Goal: Task Accomplishment & Management: Complete application form

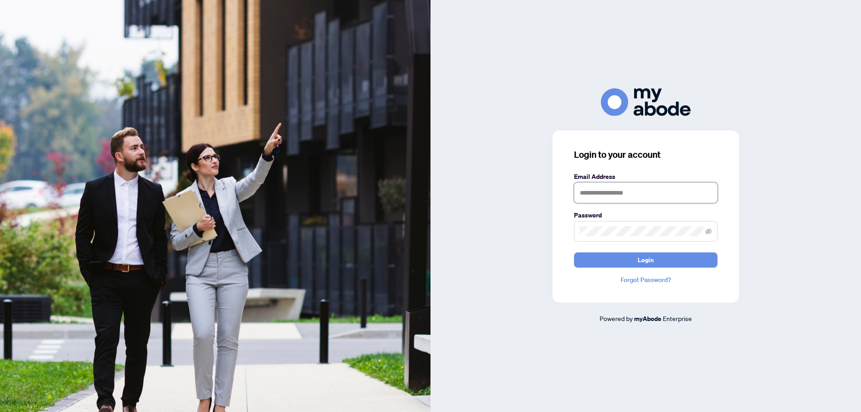
click at [643, 192] on input "text" at bounding box center [645, 192] width 143 height 21
type input "**********"
click at [574, 252] on button "Login" at bounding box center [645, 259] width 143 height 15
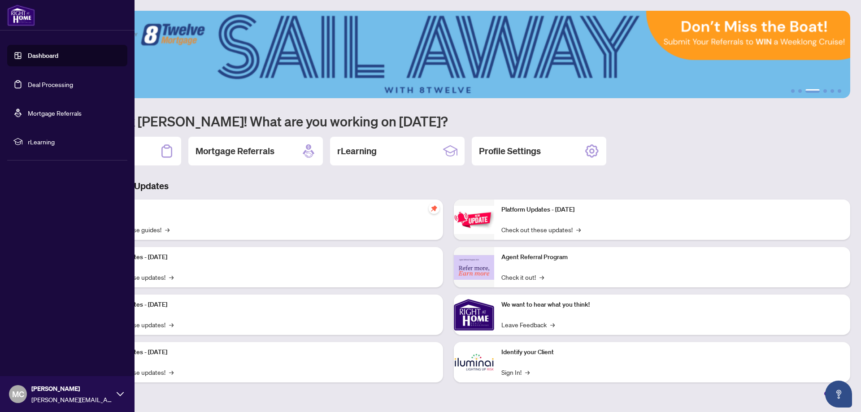
click at [46, 87] on link "Deal Processing" at bounding box center [50, 84] width 45 height 8
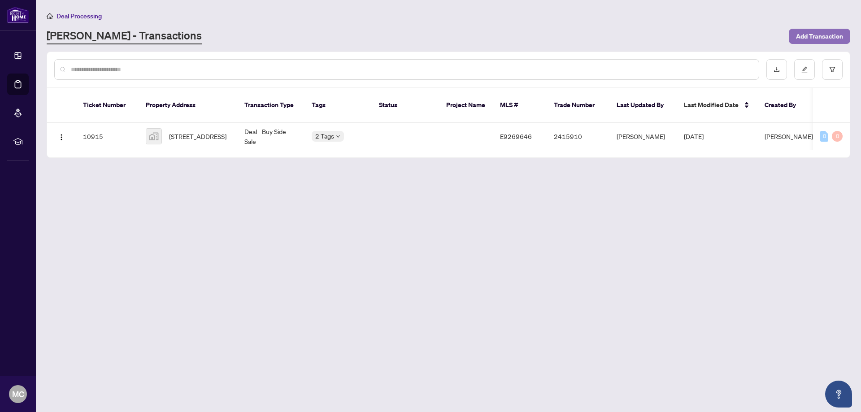
click at [808, 35] on span "Add Transaction" at bounding box center [819, 36] width 47 height 14
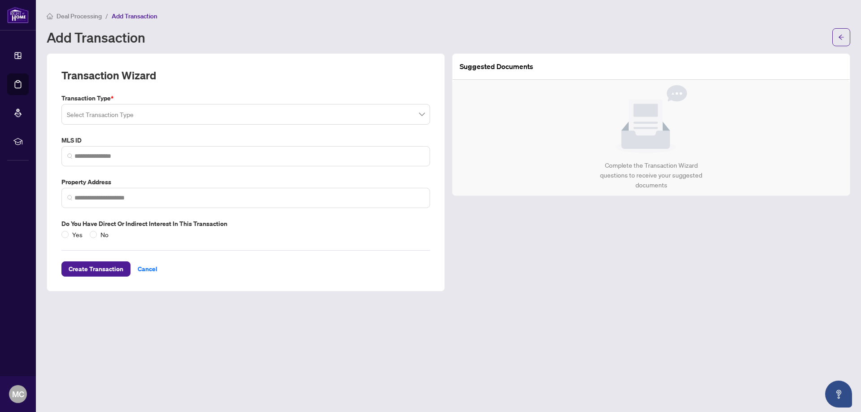
click at [128, 110] on input "search" at bounding box center [242, 116] width 350 height 20
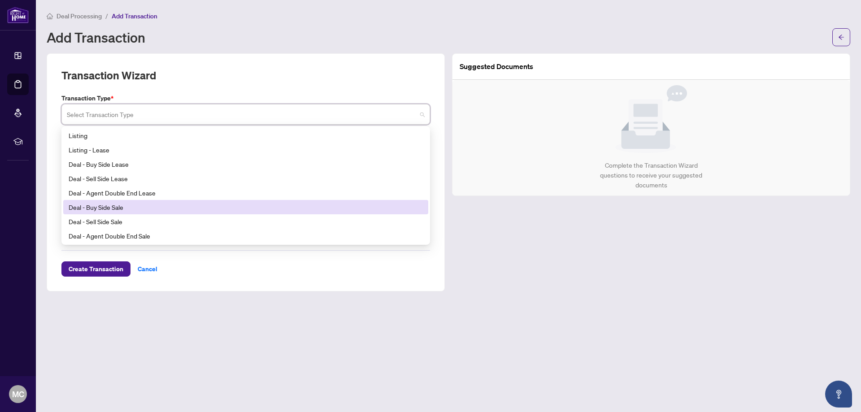
click at [106, 209] on div "Deal - Buy Side Sale" at bounding box center [246, 207] width 354 height 10
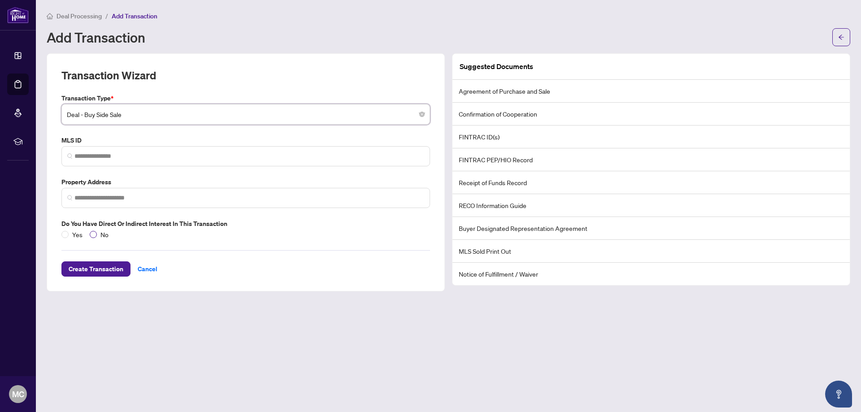
click at [97, 235] on span "No" at bounding box center [104, 235] width 15 height 10
click at [98, 270] on span "Create Transaction" at bounding box center [96, 269] width 55 height 14
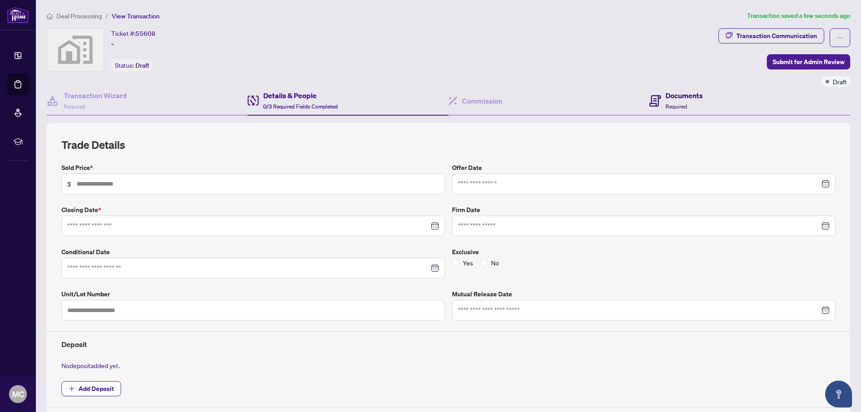
click at [679, 102] on div "Documents Required" at bounding box center [683, 100] width 37 height 21
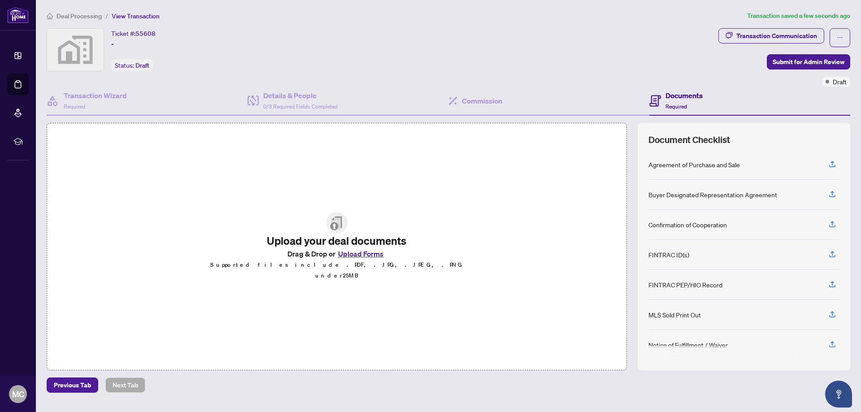
click at [695, 193] on div "Buyer Designated Representation Agreement" at bounding box center [712, 195] width 129 height 10
click at [831, 195] on icon "button" at bounding box center [832, 194] width 8 height 8
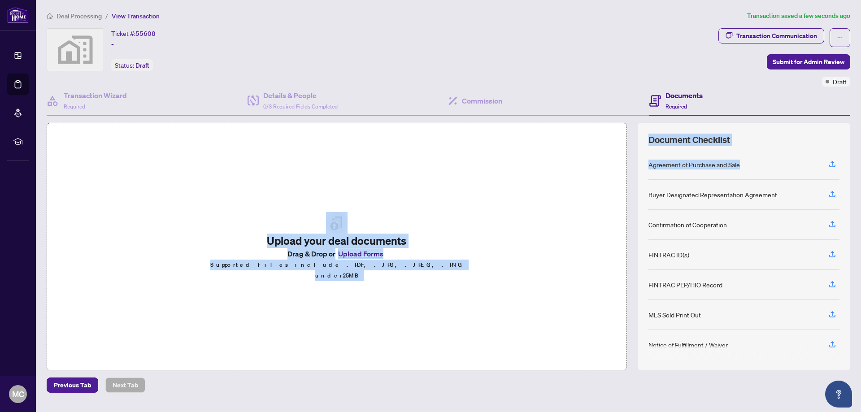
drag, startPoint x: 706, startPoint y: 195, endPoint x: 610, endPoint y: 201, distance: 95.7
click at [648, 201] on div "Agreement of Purchase and Sale Buyer Designated Representation Agreement Confir…" at bounding box center [743, 254] width 191 height 209
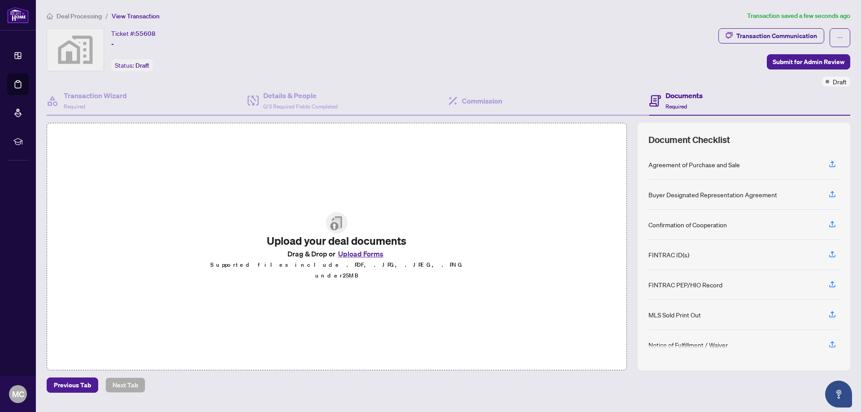
click at [530, 210] on div "Upload your deal documents Drag & Drop or Upload Forms Supported files include …" at bounding box center [337, 246] width 580 height 247
click at [363, 260] on button "Upload Forms" at bounding box center [360, 254] width 51 height 12
click at [830, 193] on icon "button" at bounding box center [832, 194] width 8 height 8
click at [354, 258] on button "Upload Forms" at bounding box center [360, 254] width 51 height 12
click at [552, 173] on div "Upload your deal documents Drag & Drop or Upload Forms Supported files include …" at bounding box center [337, 246] width 580 height 247
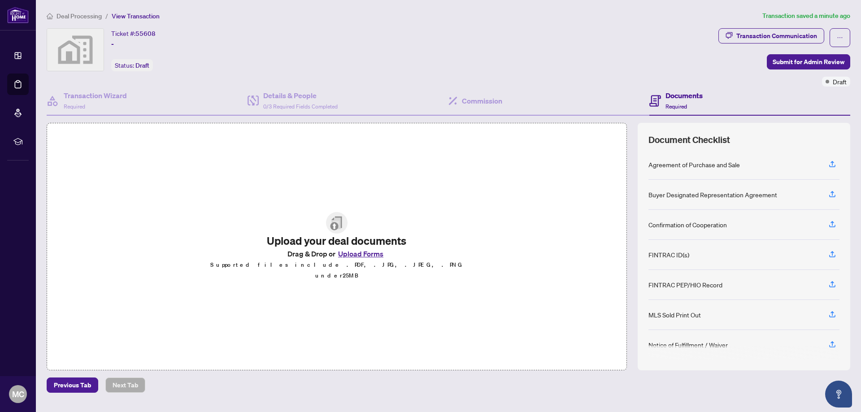
click at [693, 197] on div "Buyer Designated Representation Agreement" at bounding box center [712, 195] width 129 height 10
click at [293, 105] on span "0/3 Required Fields Completed" at bounding box center [300, 106] width 74 height 7
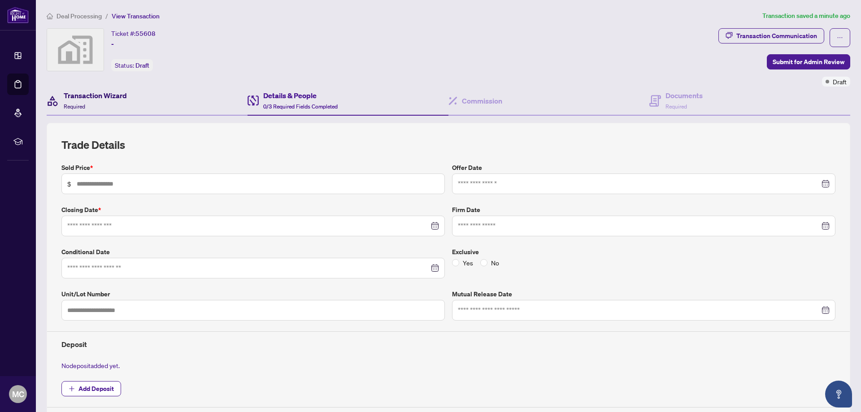
click at [80, 101] on div "Transaction Wizard Required" at bounding box center [95, 100] width 63 height 21
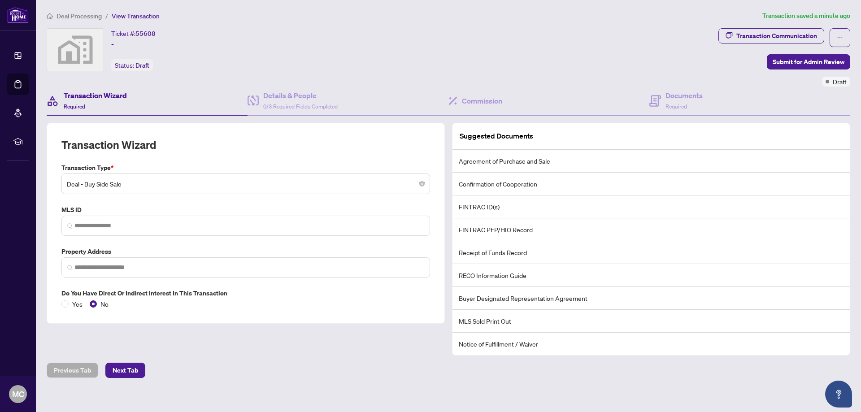
click at [517, 298] on li "Buyer Designated Representation Agreement" at bounding box center [650, 298] width 397 height 23
click at [325, 348] on div "Transaction Wizard Transaction Type * Deal - Buy Side Sale MLS ID Property Addr…" at bounding box center [245, 239] width 405 height 232
click at [837, 39] on icon "ellipsis" at bounding box center [840, 38] width 6 height 6
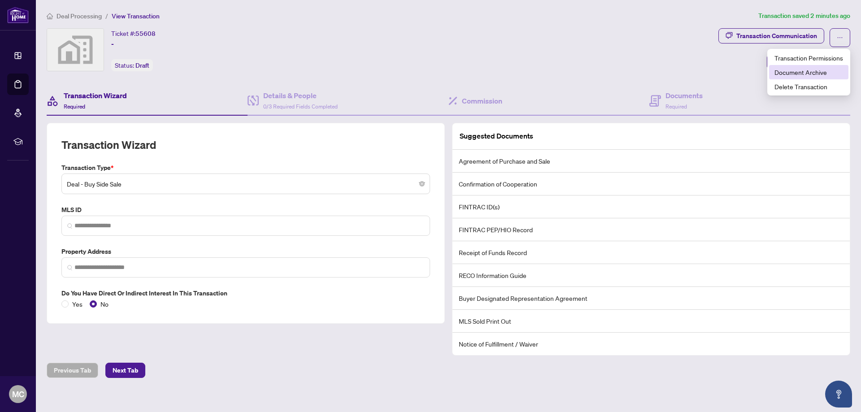
click at [808, 75] on span "Document Archive" at bounding box center [808, 72] width 69 height 10
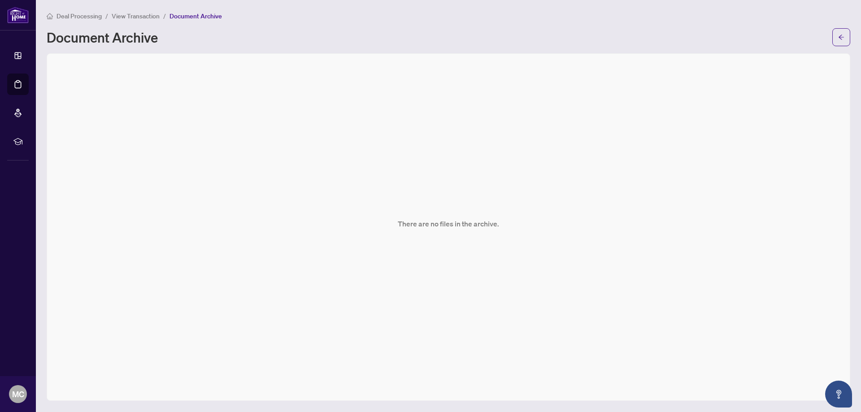
click at [444, 129] on main "Deal Processing / View Transaction / Document Archive Document Archive There ar…" at bounding box center [448, 206] width 825 height 412
click at [451, 218] on p "There are no files in the archive." at bounding box center [448, 223] width 101 height 11
click at [235, 105] on main "Deal Processing / View Transaction / Document Archive Document Archive There ar…" at bounding box center [448, 206] width 825 height 412
click at [76, 17] on span "Deal Processing" at bounding box center [78, 16] width 45 height 8
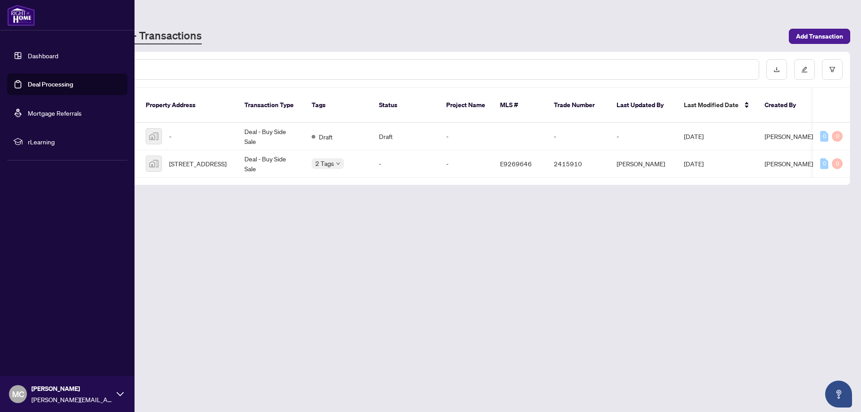
click at [53, 56] on link "Dashboard" at bounding box center [43, 56] width 30 height 8
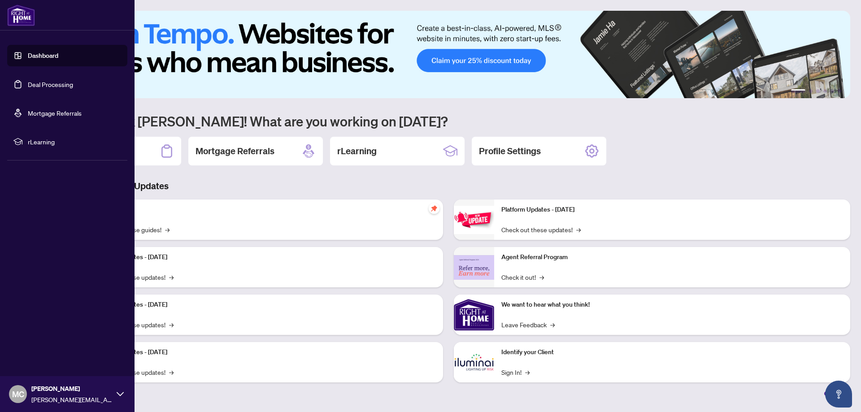
click at [53, 56] on link "Dashboard" at bounding box center [43, 56] width 30 height 8
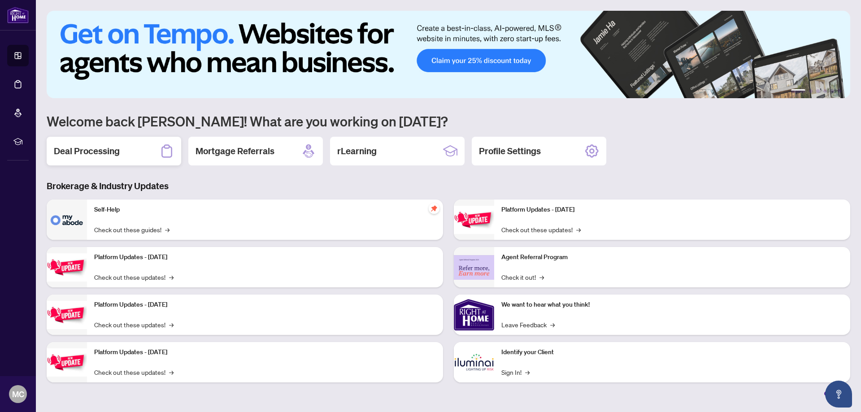
click at [116, 150] on h2 "Deal Processing" at bounding box center [87, 151] width 66 height 13
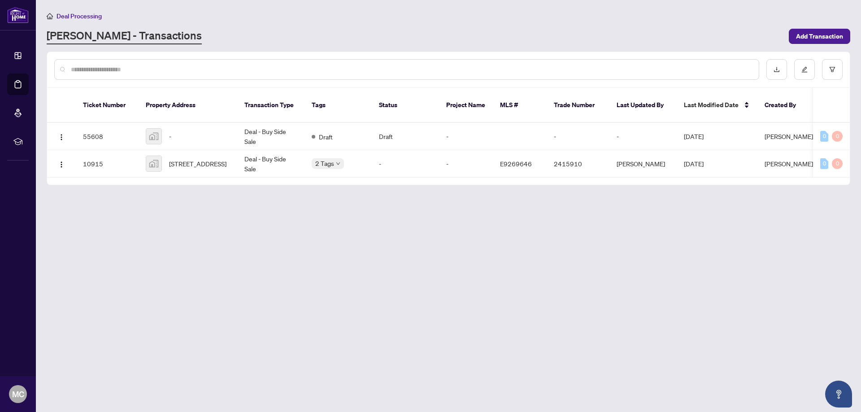
click at [297, 280] on main "Deal Processing [PERSON_NAME] - Transactions Add Transaction Ticket Number Prop…" at bounding box center [448, 206] width 825 height 412
click at [780, 75] on button "button" at bounding box center [776, 69] width 21 height 21
click at [756, 234] on main "Deal Processing [PERSON_NAME] - Transactions Add Transaction Ticket Number Prop…" at bounding box center [448, 206] width 825 height 412
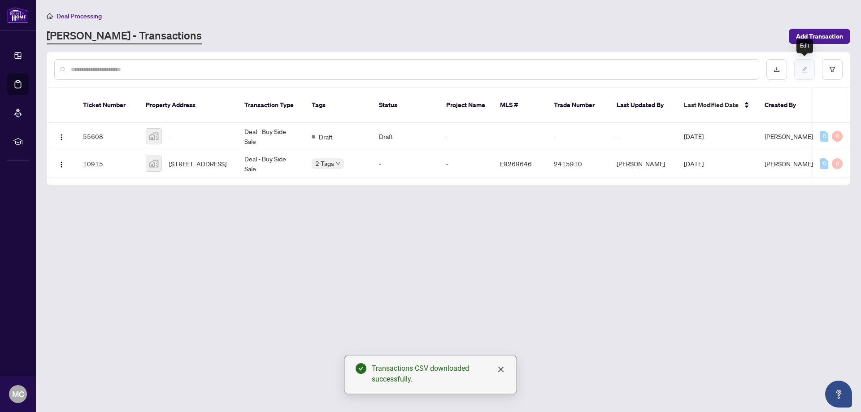
click at [804, 68] on icon "edit" at bounding box center [804, 69] width 6 height 6
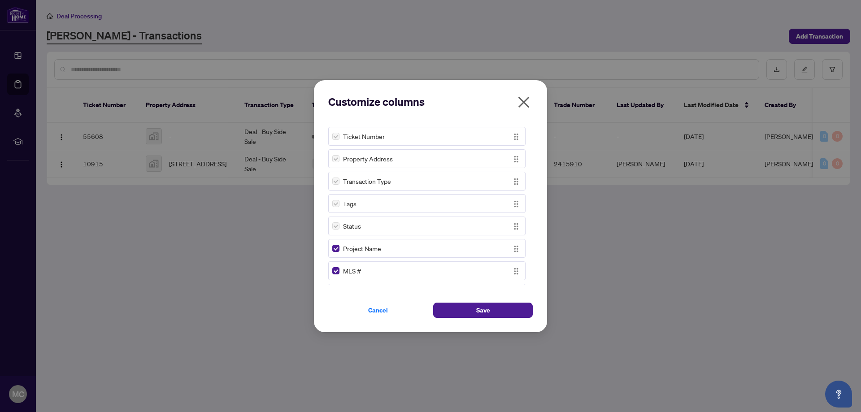
click at [525, 104] on icon "close" at bounding box center [523, 101] width 11 height 11
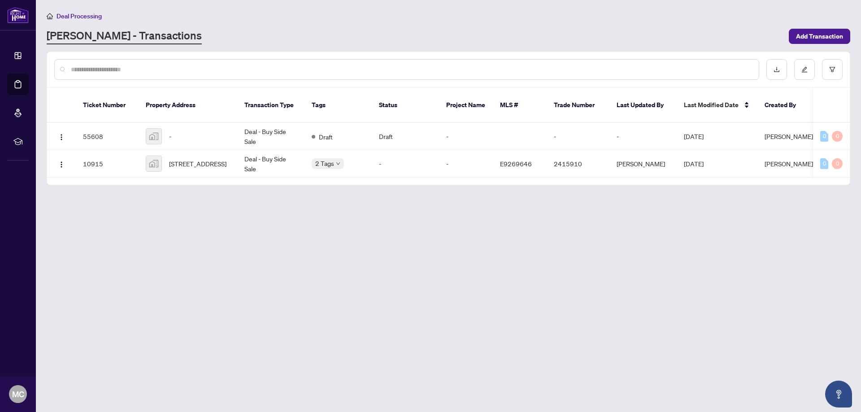
click at [326, 83] on div at bounding box center [448, 69] width 803 height 35
click at [316, 68] on input "text" at bounding box center [411, 70] width 681 height 10
click at [303, 68] on input "text" at bounding box center [411, 70] width 681 height 10
click at [80, 15] on span "Deal Processing" at bounding box center [78, 16] width 45 height 8
click at [225, 39] on div "[PERSON_NAME] - Transactions" at bounding box center [415, 36] width 737 height 16
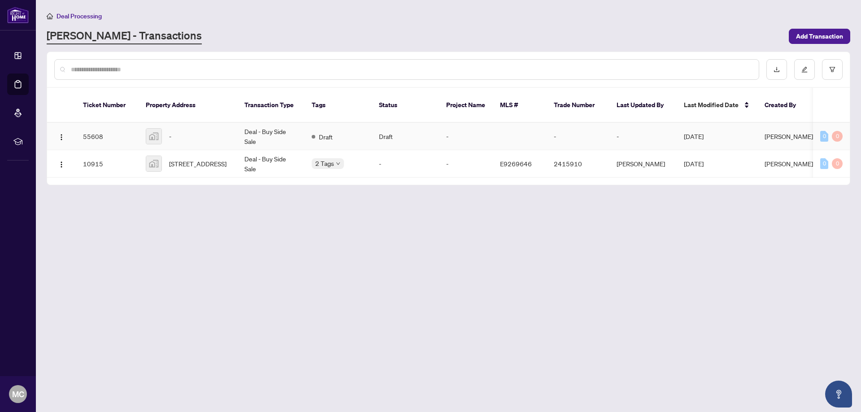
click at [261, 124] on td "Deal - Buy Side Sale" at bounding box center [270, 136] width 67 height 27
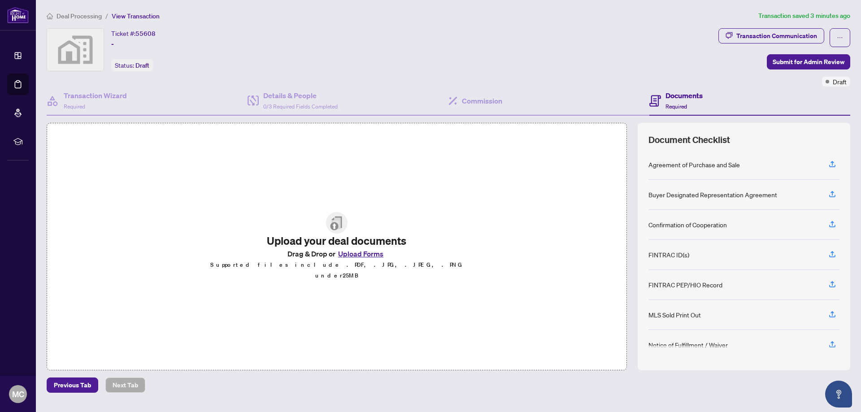
click at [381, 198] on div "Upload your deal documents Drag & Drop or Upload Forms Supported files include …" at bounding box center [337, 246] width 580 height 247
click at [492, 107] on div "Commission" at bounding box center [548, 101] width 201 height 29
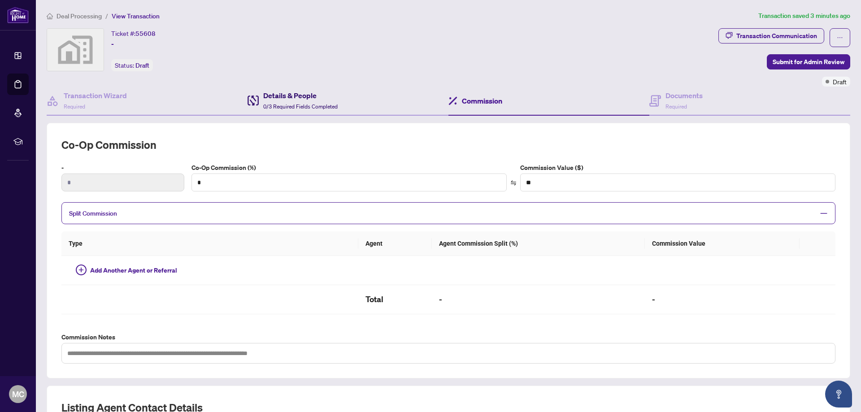
click at [290, 100] on h4 "Details & People" at bounding box center [300, 95] width 74 height 11
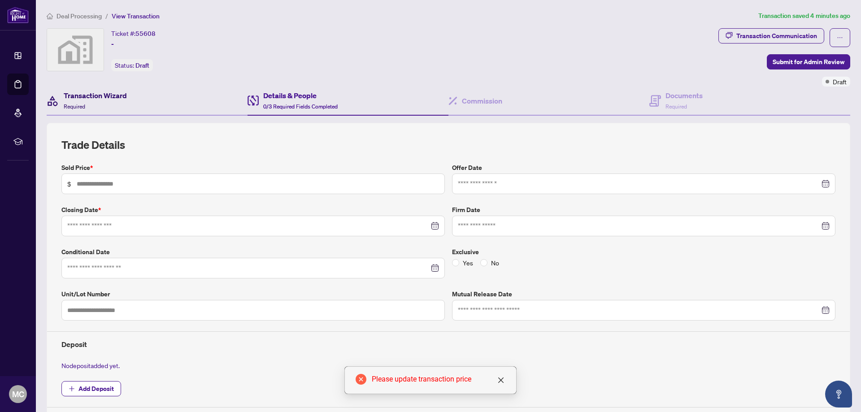
click at [94, 102] on div "Transaction Wizard Required" at bounding box center [95, 100] width 63 height 21
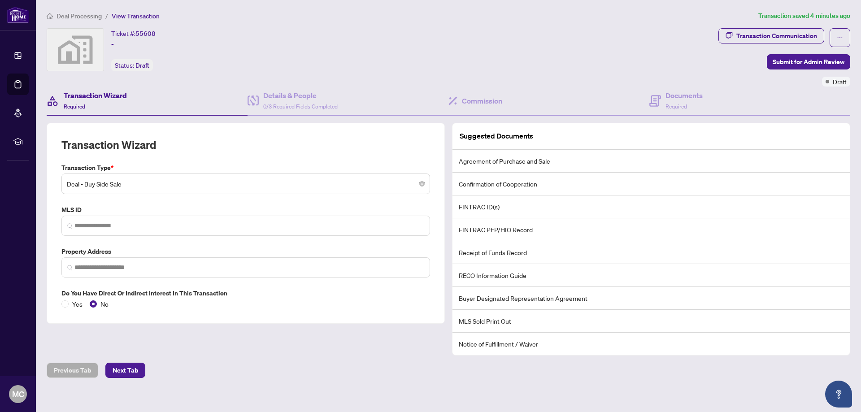
click at [287, 352] on div "Transaction Wizard Transaction Type * Deal - Buy Side Sale MLS ID Property Addr…" at bounding box center [245, 239] width 405 height 232
click at [504, 163] on li "Agreement of Purchase and Sale" at bounding box center [650, 161] width 397 height 23
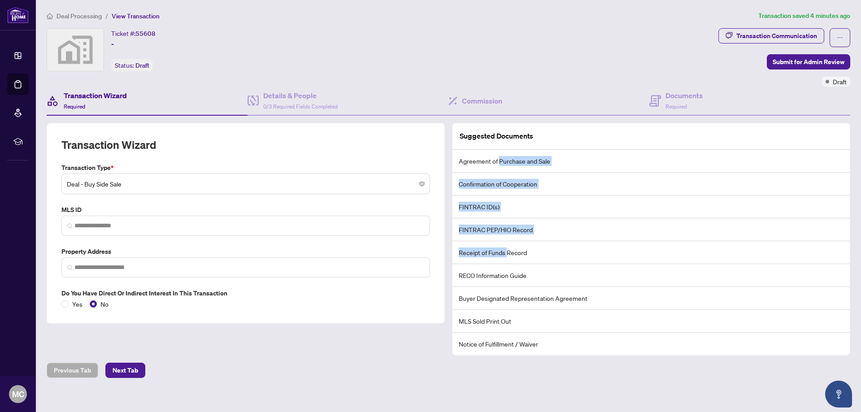
drag, startPoint x: 504, startPoint y: 163, endPoint x: 504, endPoint y: 269, distance: 106.3
click at [504, 269] on ul "Agreement of Purchase and Sale Confirmation of Cooperation FINTRAC ID(s) FINTRA…" at bounding box center [650, 252] width 397 height 205
click at [503, 273] on li "RECO Information Guide" at bounding box center [650, 275] width 397 height 23
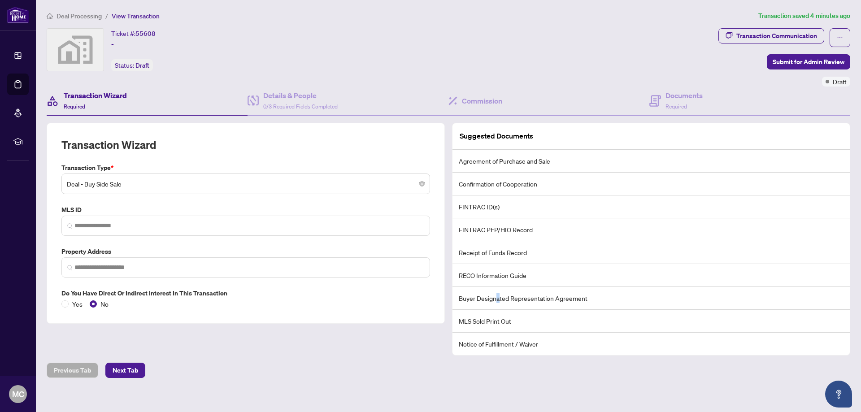
click at [496, 302] on li "Buyer Designated Representation Agreement" at bounding box center [650, 298] width 397 height 23
drag, startPoint x: 496, startPoint y: 325, endPoint x: 496, endPoint y: 335, distance: 10.8
click at [496, 326] on li "MLS Sold Print Out" at bounding box center [650, 321] width 397 height 23
click at [496, 337] on li "Notice of Fulfillment / Waiver" at bounding box center [650, 344] width 397 height 22
click at [499, 345] on li "Notice of Fulfillment / Waiver" at bounding box center [650, 344] width 397 height 22
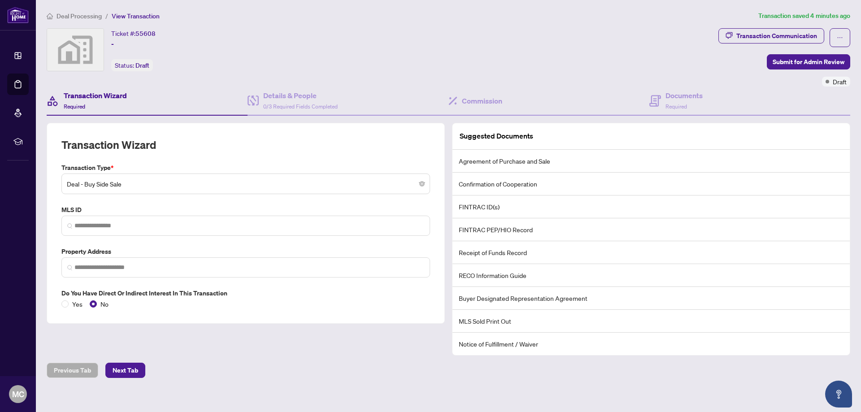
click at [387, 358] on div "Deal Processing / View Transaction Transaction saved 4 minutes ago Ticket #: 55…" at bounding box center [448, 194] width 811 height 367
click at [405, 45] on div "Ticket #: 55608 - Status: Draft" at bounding box center [381, 49] width 668 height 43
click at [797, 36] on div "Transaction Communication" at bounding box center [776, 36] width 81 height 14
type textarea "**********"
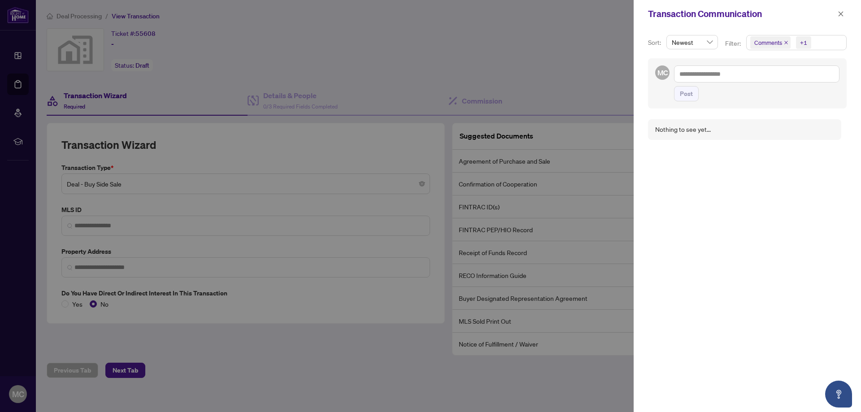
click at [558, 59] on div at bounding box center [430, 206] width 861 height 412
click at [840, 15] on icon "close" at bounding box center [841, 14] width 6 height 6
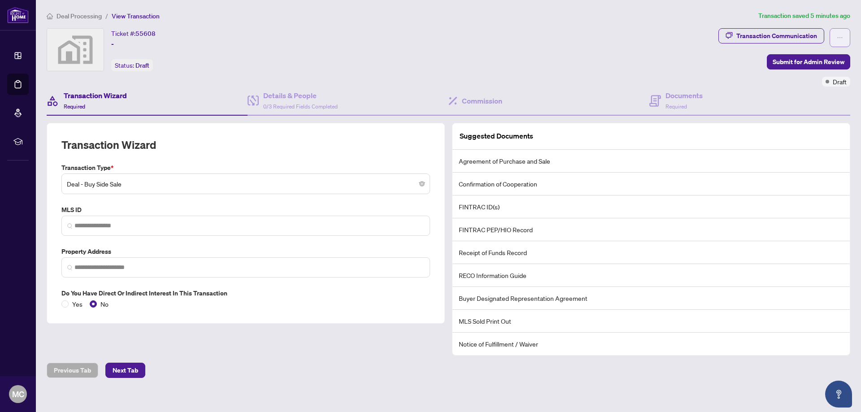
click at [836, 41] on button "button" at bounding box center [840, 37] width 21 height 19
click at [514, 49] on div "Ticket #: 55608 - Status: Draft" at bounding box center [381, 49] width 668 height 43
click at [113, 365] on span "Next Tab" at bounding box center [126, 370] width 26 height 14
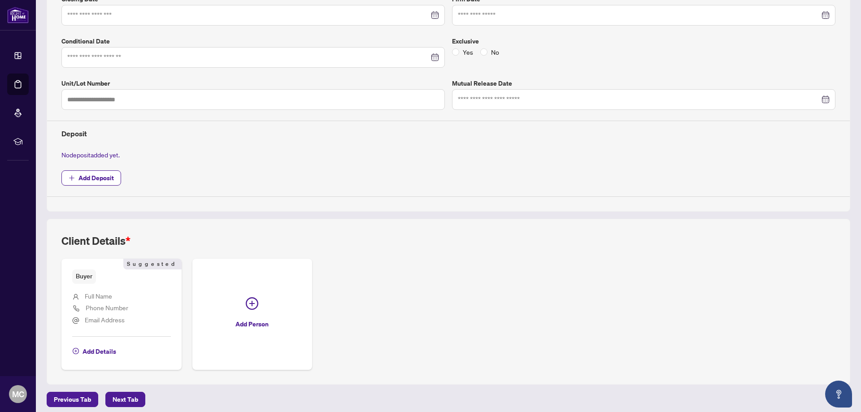
scroll to position [216, 0]
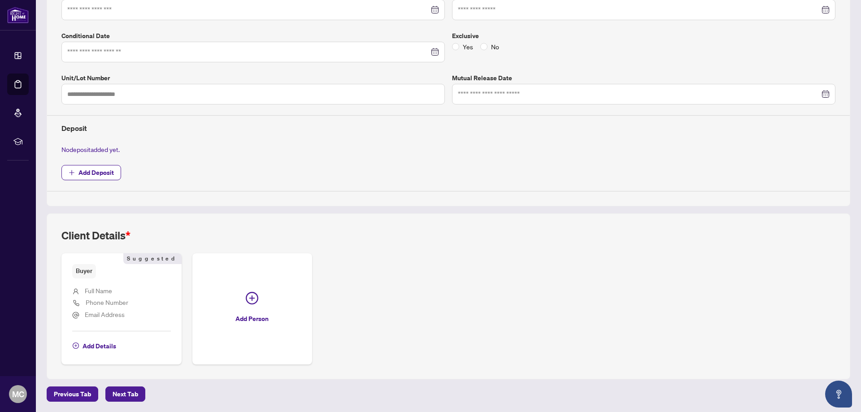
click at [110, 288] on span "Full Name" at bounding box center [98, 291] width 27 height 8
click at [104, 291] on span "Full Name" at bounding box center [98, 291] width 27 height 8
click at [103, 290] on span "Full Name" at bounding box center [98, 291] width 27 height 8
click at [102, 290] on span "Full Name" at bounding box center [98, 291] width 27 height 8
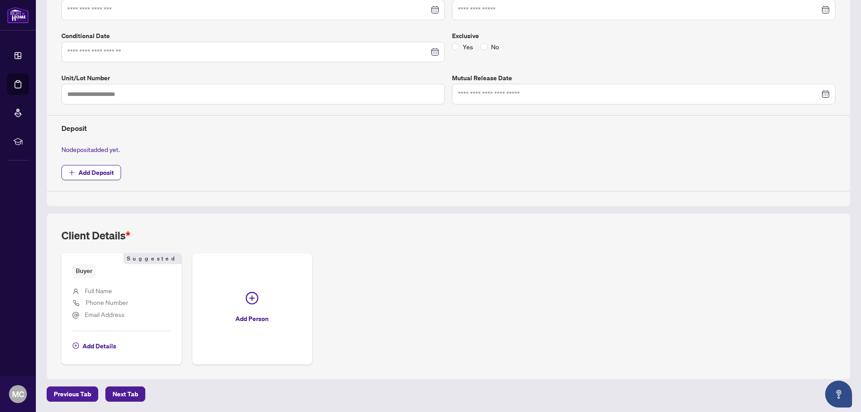
click at [115, 290] on li "Full Name" at bounding box center [121, 292] width 99 height 12
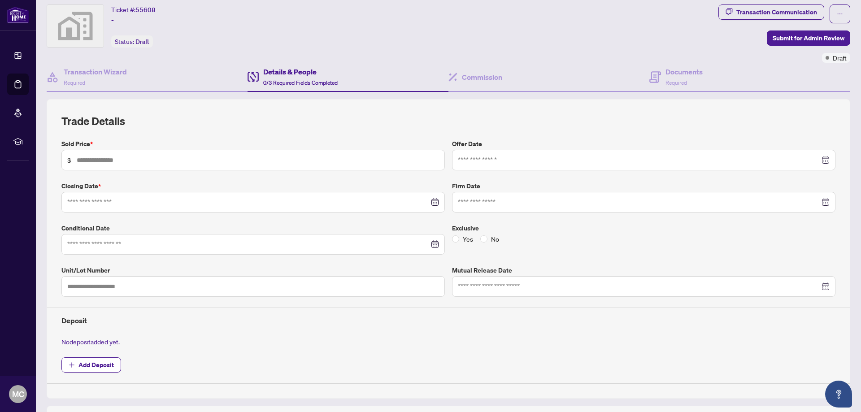
scroll to position [0, 0]
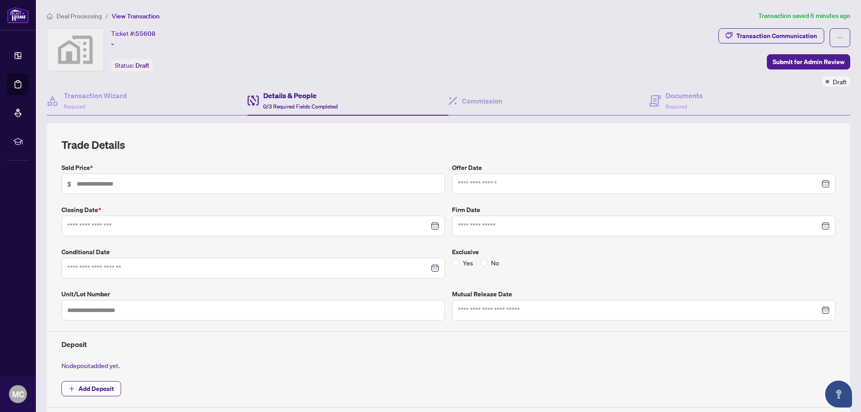
click at [200, 144] on h2 "Trade Details" at bounding box center [448, 145] width 774 height 14
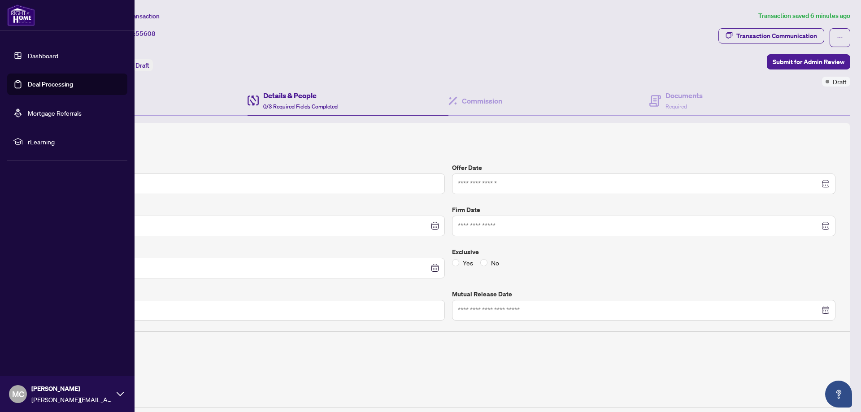
click at [44, 144] on span "rLearning" at bounding box center [74, 142] width 93 height 10
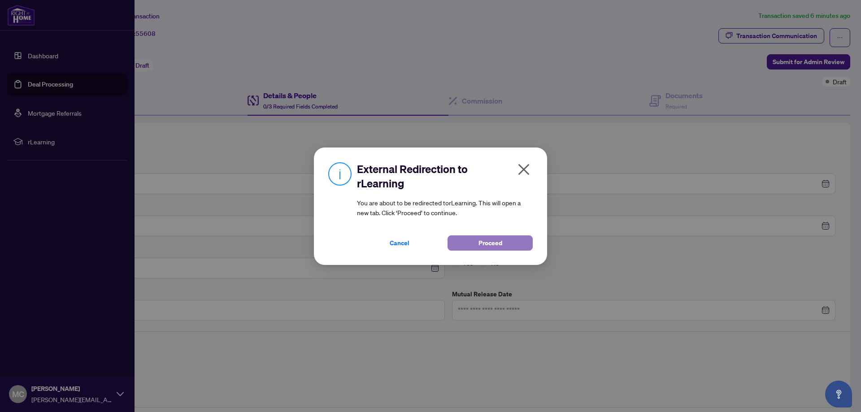
click at [466, 246] on button "Proceed" at bounding box center [489, 242] width 85 height 15
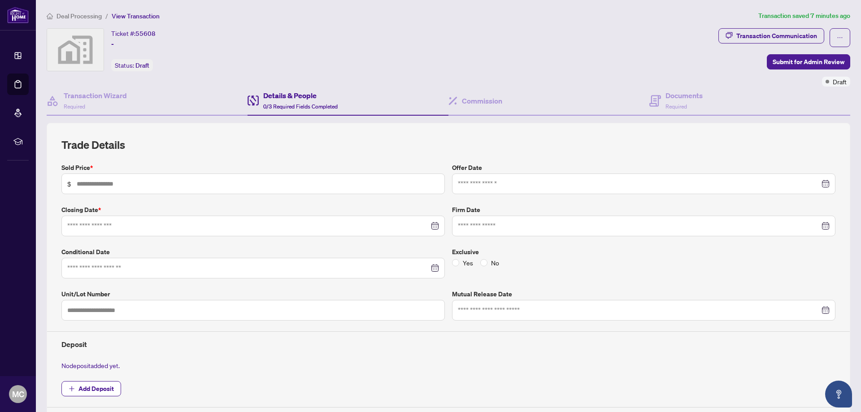
click at [371, 51] on div "Ticket #: 55608 - Status: Draft" at bounding box center [381, 49] width 668 height 43
